Goal: Answer question/provide support: Share knowledge or assist other users

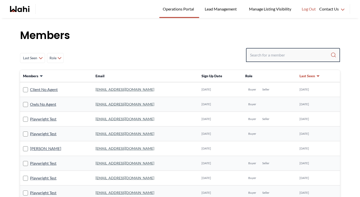
click at [272, 58] on input "Search input" at bounding box center [290, 55] width 81 height 9
paste input "[EMAIL_ADDRESS][DOMAIN_NAME]"
type input "[EMAIL_ADDRESS][DOMAIN_NAME]"
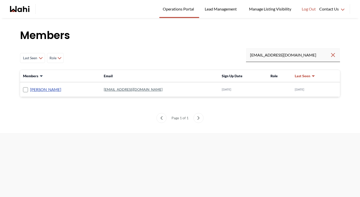
click at [55, 90] on link "[PERSON_NAME]" at bounding box center [45, 89] width 31 height 7
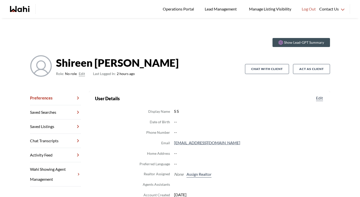
click at [80, 74] on button "Edit" at bounding box center [82, 74] width 6 height 6
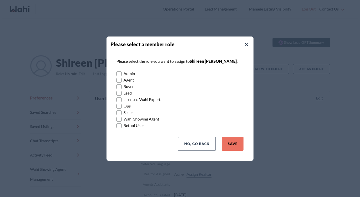
click at [120, 87] on rect at bounding box center [119, 86] width 5 height 5
click at [117, 87] on input "Buyer" at bounding box center [117, 84] width 0 height 3
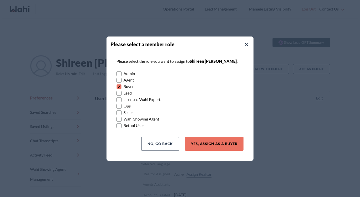
click at [118, 113] on rect at bounding box center [119, 112] width 5 height 5
click at [117, 113] on input "Seller" at bounding box center [117, 110] width 0 height 3
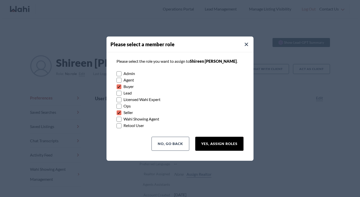
click at [203, 146] on button "Yes, Assign Roles" at bounding box center [219, 144] width 48 height 14
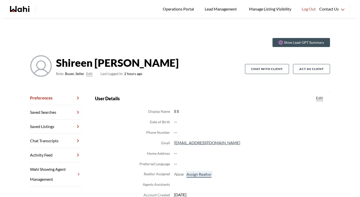
click at [204, 172] on button "Assign Realtor" at bounding box center [199, 174] width 27 height 7
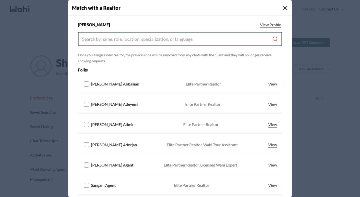
click at [156, 42] on input "Search input" at bounding box center [177, 39] width 190 height 9
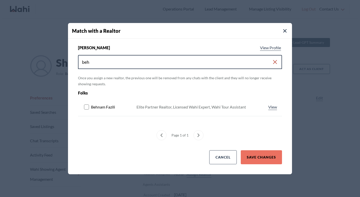
type input "beh"
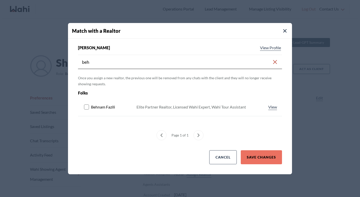
click at [86, 109] on rect at bounding box center [86, 107] width 5 height 5
click at [259, 159] on button "Save Changes" at bounding box center [261, 157] width 41 height 14
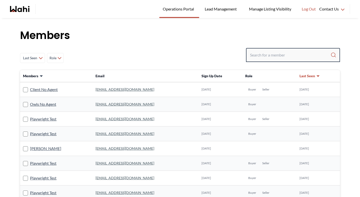
click at [275, 55] on input "Search input" at bounding box center [290, 55] width 81 height 9
type input "michelle ry"
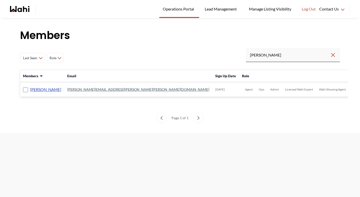
click at [56, 89] on link "[PERSON_NAME]" at bounding box center [45, 89] width 31 height 7
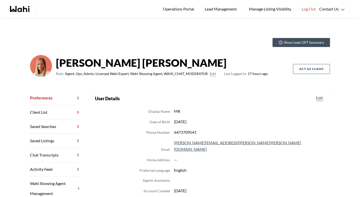
click at [62, 152] on link "Chat Transcripts" at bounding box center [55, 155] width 51 height 14
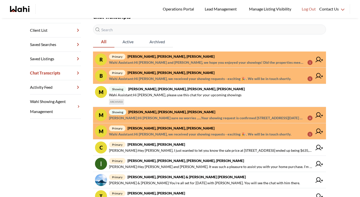
scroll to position [85, 0]
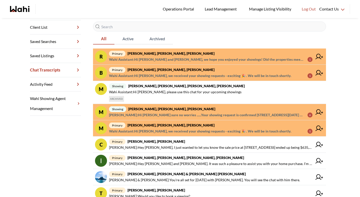
click at [147, 131] on span "Wahi Assistant : Hi Michael, we received your showing requests - exciting 🎉 . W…" at bounding box center [200, 131] width 182 height 6
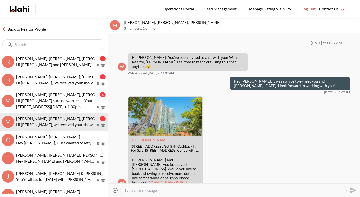
scroll to position [191, 0]
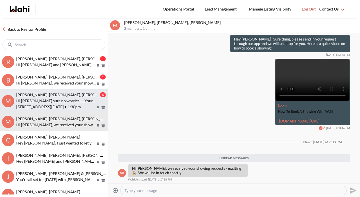
click at [69, 103] on p "Hi Michael sure no worries ......Your showing request is confirmed" at bounding box center [56, 101] width 80 height 6
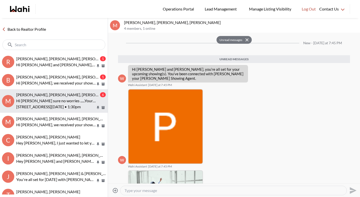
scroll to position [173, 0]
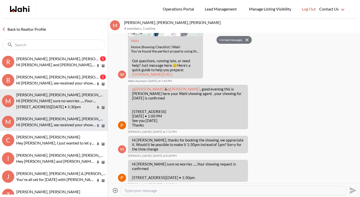
click at [61, 123] on p "Hi [PERSON_NAME], we received your showing requests - exciting 🎉 . We will be i…" at bounding box center [56, 125] width 80 height 6
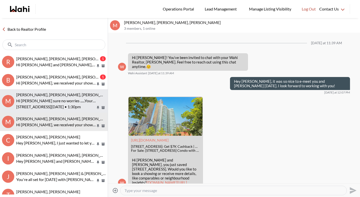
scroll to position [179, 0]
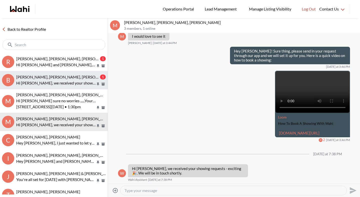
click at [65, 83] on p "Hi Bill, we received your showing requests - exciting 🎉 . We will be in touch s…" at bounding box center [56, 83] width 80 height 6
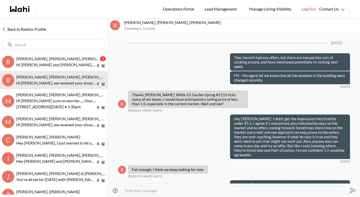
scroll to position [716, 0]
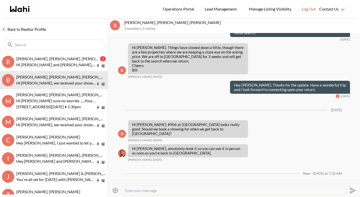
click at [138, 191] on textarea "Type your message" at bounding box center [234, 190] width 218 height 5
type textarea "Hey [PERSON_NAME] and [PERSON_NAME]. I hope you're enjoying your time away. We …"
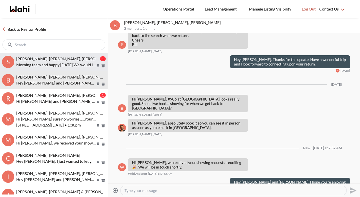
click at [55, 64] on p "Morning team and happy Saturday We would like to have a visit this weekend, and…" at bounding box center [56, 65] width 80 height 6
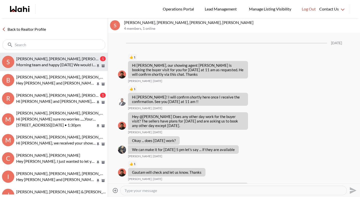
scroll to position [398, 0]
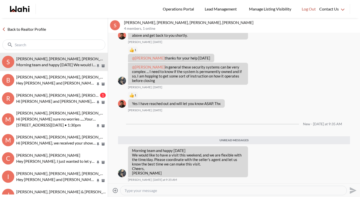
click at [156, 190] on textarea "Type your message" at bounding box center [234, 190] width 218 height 5
type textarea "Hey [PERSON_NAME] I will work on it and be in touch."
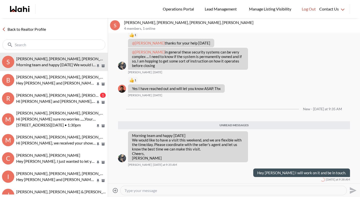
scroll to position [401, 0]
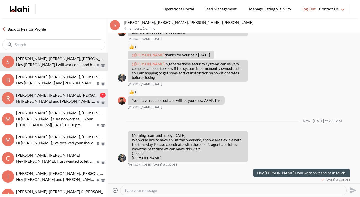
click at [57, 102] on p "Hi [PERSON_NAME] and [PERSON_NAME], we hope you enjoyed your showings! Did the …" at bounding box center [56, 101] width 80 height 6
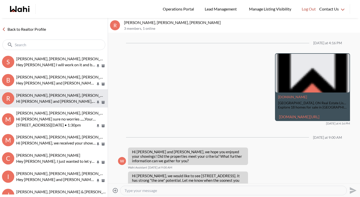
scroll to position [632, 0]
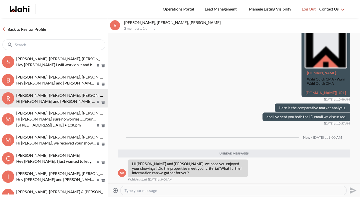
click at [144, 191] on textarea "Type your message" at bounding box center [234, 190] width 218 height 5
click at [40, 28] on link "Back to Realtor Profile" at bounding box center [24, 29] width 48 height 7
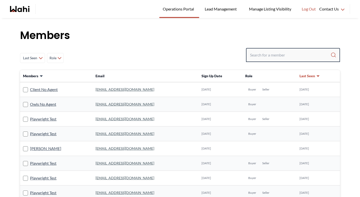
click at [262, 58] on input "Search input" at bounding box center [290, 55] width 81 height 9
type input "behnam"
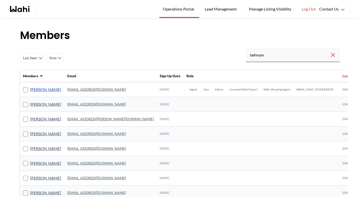
click at [42, 90] on link "[PERSON_NAME]" at bounding box center [45, 89] width 31 height 7
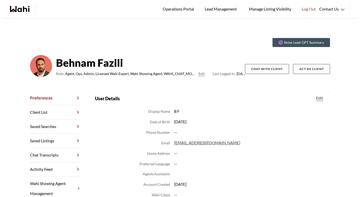
click at [69, 154] on link "Chat Transcripts" at bounding box center [55, 155] width 51 height 14
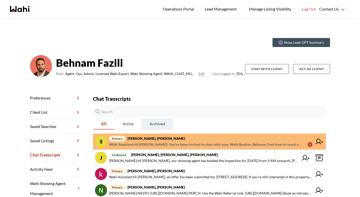
scroll to position [7, 0]
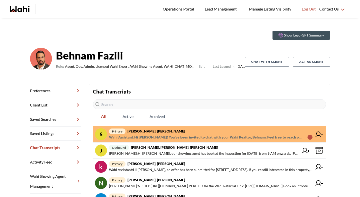
click at [150, 135] on span "Wahi Assistant : Hi Shireen! You’ve been invited to chat with your Wahi Realtor…" at bounding box center [206, 137] width 195 height 6
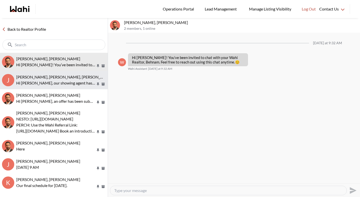
click at [58, 82] on p "Hi [PERSON_NAME], our showing agent has booked the inspection for [DATE] from 9…" at bounding box center [56, 83] width 80 height 6
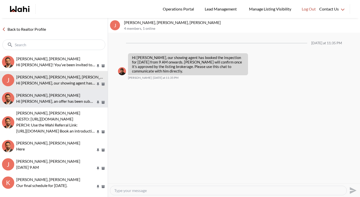
click at [55, 98] on p "Hi Khalid, an offer has been submitted for 382 Harrowsmith Dr, Mississauga, Ont…" at bounding box center [56, 101] width 80 height 6
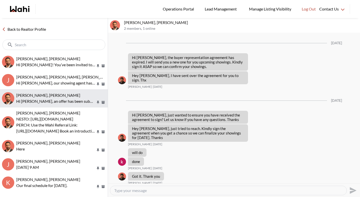
scroll to position [931, 0]
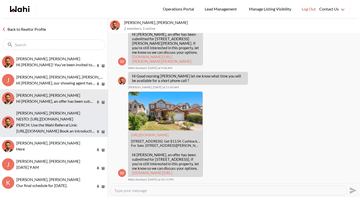
click at [55, 118] on p "NESTO: https://app.nesto.ca/getaquote?partner=wahi&utm_source=wahi" at bounding box center [56, 119] width 80 height 6
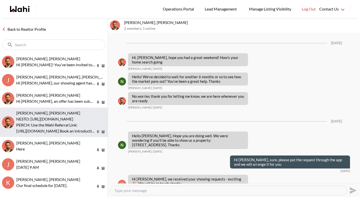
scroll to position [630, 0]
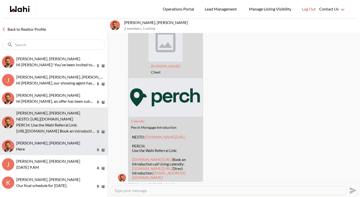
click at [47, 152] on button "Kevin McKay, Behnam Here" at bounding box center [54, 146] width 108 height 18
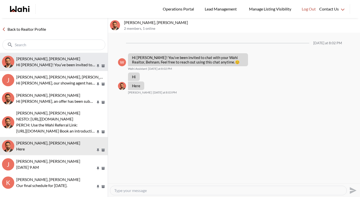
click at [61, 65] on p "Hi Shireen! You’ve been invited to chat with your Wahi Realtor, Behnam. Feel fr…" at bounding box center [56, 65] width 80 height 6
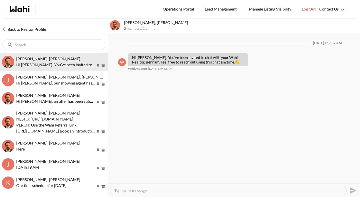
click at [42, 28] on link "Back to Realtor Profile" at bounding box center [24, 29] width 48 height 7
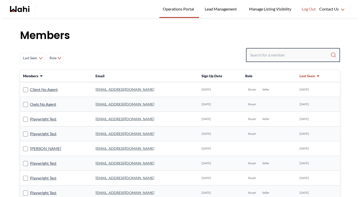
click at [284, 55] on input "Search input" at bounding box center [290, 55] width 81 height 9
type input "faraz"
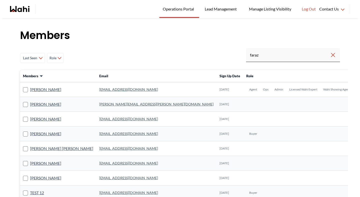
click at [33, 93] on td "[PERSON_NAME]" at bounding box center [58, 89] width 76 height 15
click at [40, 89] on link "[PERSON_NAME]" at bounding box center [45, 89] width 31 height 7
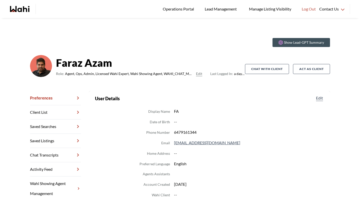
click at [56, 156] on link "Chat Transcripts" at bounding box center [55, 155] width 51 height 14
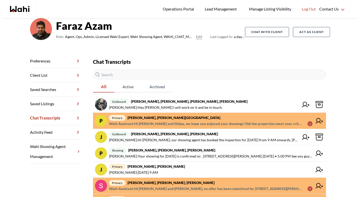
click at [157, 123] on span "Wahi Assistant : Hi Pradeep and Shilpa, we hope you enjoyed your showings! Did …" at bounding box center [206, 124] width 195 height 6
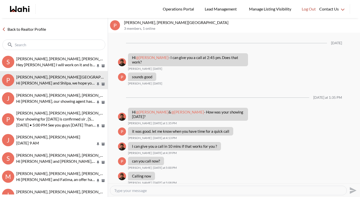
scroll to position [575, 0]
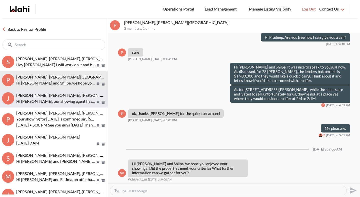
click at [72, 93] on span "Josh Hortaleza, Behnam, Paul, Faraz" at bounding box center [64, 95] width 97 height 5
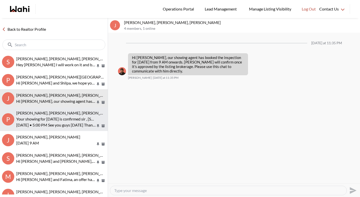
click at [65, 120] on p "Your showing for tomorrow is confirmed sir , 53 Linwood Avenue, Toronto, ON, M1…" at bounding box center [56, 119] width 80 height 6
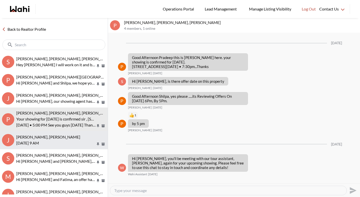
scroll to position [775, 0]
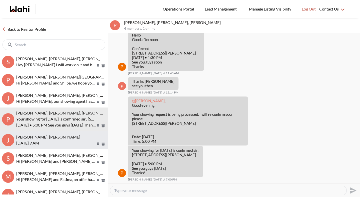
click at [62, 143] on p "[DATE] 9 AM" at bounding box center [56, 143] width 80 height 6
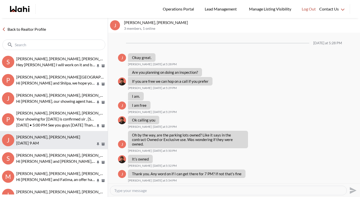
scroll to position [259, 0]
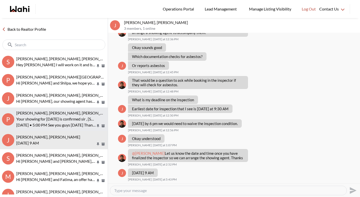
click at [57, 122] on p "Your showing for tomorrow is confirmed sir , 53 Linwood Avenue, Toronto, ON, M1…" at bounding box center [56, 119] width 80 height 6
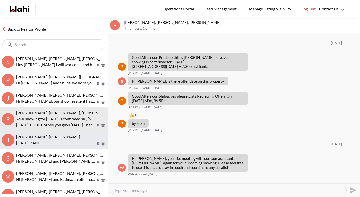
scroll to position [775, 0]
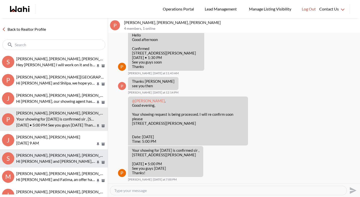
click at [57, 161] on p "Hi [PERSON_NAME] and [PERSON_NAME], an offer has been submitted for [STREET_ADD…" at bounding box center [56, 161] width 80 height 6
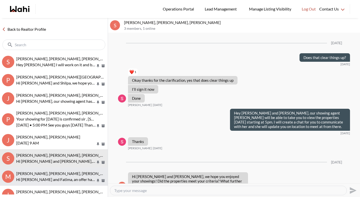
scroll to position [1108, 0]
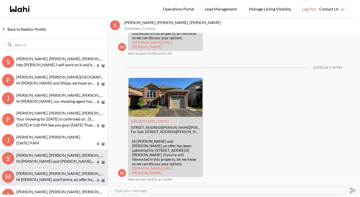
click at [58, 175] on span "Mahad Ahmed, Fatima Mohamoud, Faraz" at bounding box center [64, 173] width 97 height 5
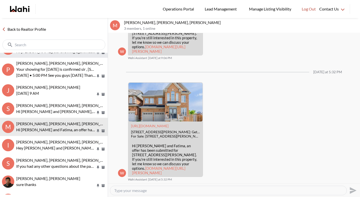
scroll to position [57, 0]
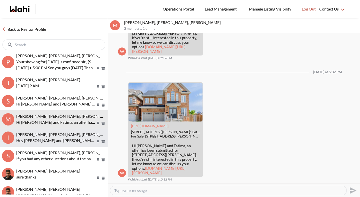
click at [40, 129] on button "I Irina Krasyuk, Kseniya Krasyuk, Michelle, Faraz Hey Irina and Kseniya. It was…" at bounding box center [54, 138] width 108 height 18
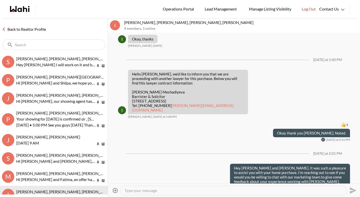
click at [38, 28] on link "Back to Realtor Profile" at bounding box center [24, 29] width 48 height 7
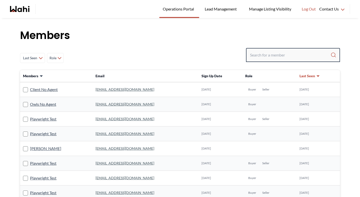
click at [278, 51] on input "Search input" at bounding box center [290, 55] width 81 height 9
type input "[PERSON_NAME]"
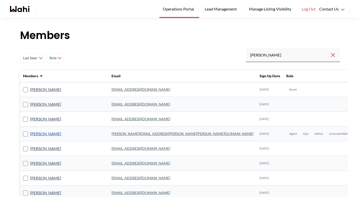
click at [44, 134] on link "[PERSON_NAME]" at bounding box center [45, 134] width 31 height 7
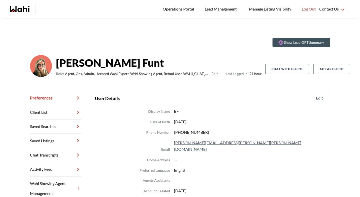
click at [52, 156] on link "Chat Transcripts" at bounding box center [55, 155] width 51 height 14
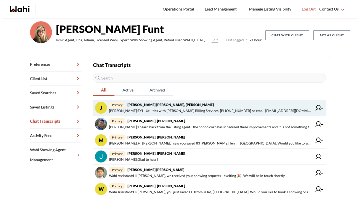
click at [156, 109] on span "[PERSON_NAME] : FYI - Utilities with [PERSON_NAME] Billing Services, [PHONE_NUM…" at bounding box center [211, 111] width 204 height 6
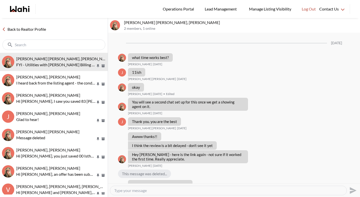
scroll to position [446, 0]
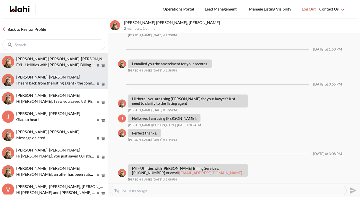
click at [76, 87] on button "Volodymyr Vozniak, Barb I heard back from the listing agent - the condo corp ha…" at bounding box center [54, 80] width 108 height 18
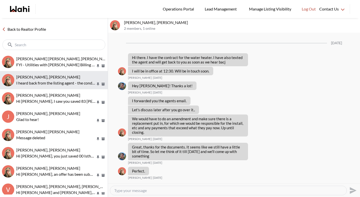
scroll to position [853, 0]
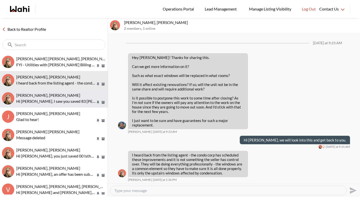
click at [67, 103] on p "Hi Maria, I saw you saved 83 Willet Terr in Milton. Would you like to schedule …" at bounding box center [56, 101] width 80 height 6
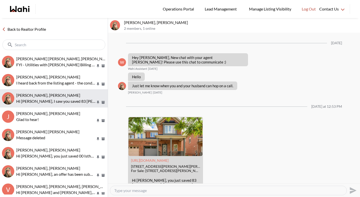
scroll to position [58, 0]
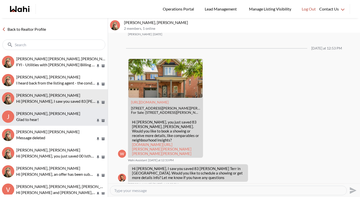
click at [66, 118] on p "Glad to hear!" at bounding box center [56, 120] width 80 height 6
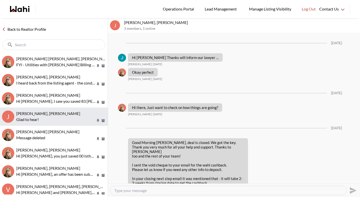
scroll to position [487, 0]
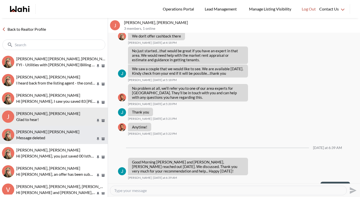
click at [64, 133] on span "Abdul Nafi Sarwari, Barbara" at bounding box center [47, 131] width 63 height 5
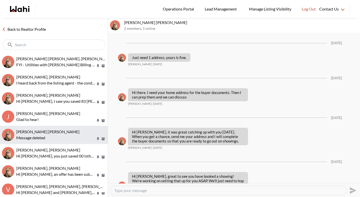
scroll to position [637, 0]
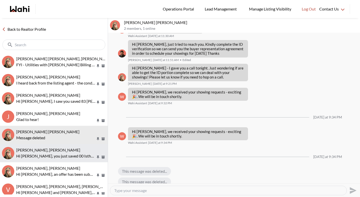
click at [63, 153] on p "Hi Wes, you just saved 00 Isthmus Rd, Rideau Lakes. Would you like to book a sh…" at bounding box center [56, 156] width 80 height 6
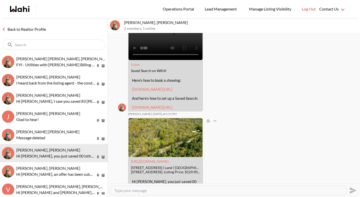
scroll to position [201, 0]
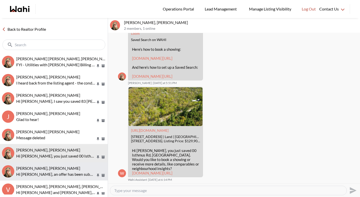
click at [64, 175] on p "Hi David, an offer has been submitted for 36 PARK LAWN Rd #1609, Toronto, Ontar…" at bounding box center [56, 174] width 80 height 6
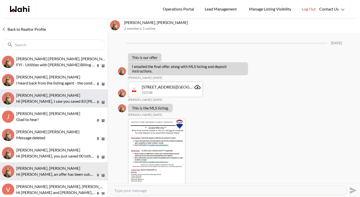
scroll to position [875, 0]
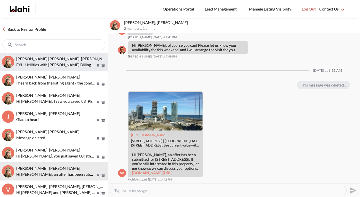
click at [50, 58] on span "Jeremy Tod, Barbara" at bounding box center [64, 58] width 96 height 5
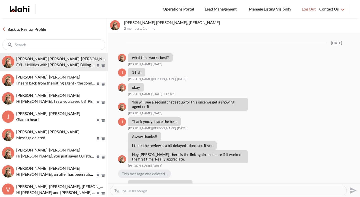
scroll to position [446, 0]
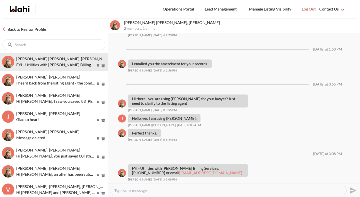
click at [37, 31] on link "Back to Realtor Profile" at bounding box center [24, 29] width 48 height 7
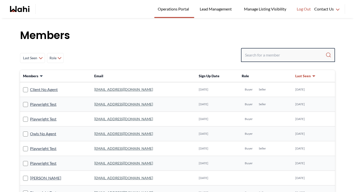
click at [290, 55] on input "Search input" at bounding box center [285, 55] width 81 height 9
paste input "[US_STATE][EMAIL_ADDRESS][DOMAIN_NAME]"
type input "[US_STATE][EMAIL_ADDRESS][DOMAIN_NAME]"
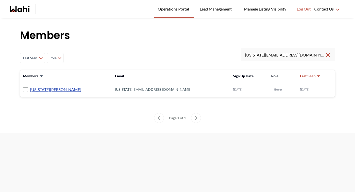
click at [47, 89] on link "[US_STATE][PERSON_NAME]" at bounding box center [55, 89] width 51 height 7
